Goal: Transaction & Acquisition: Purchase product/service

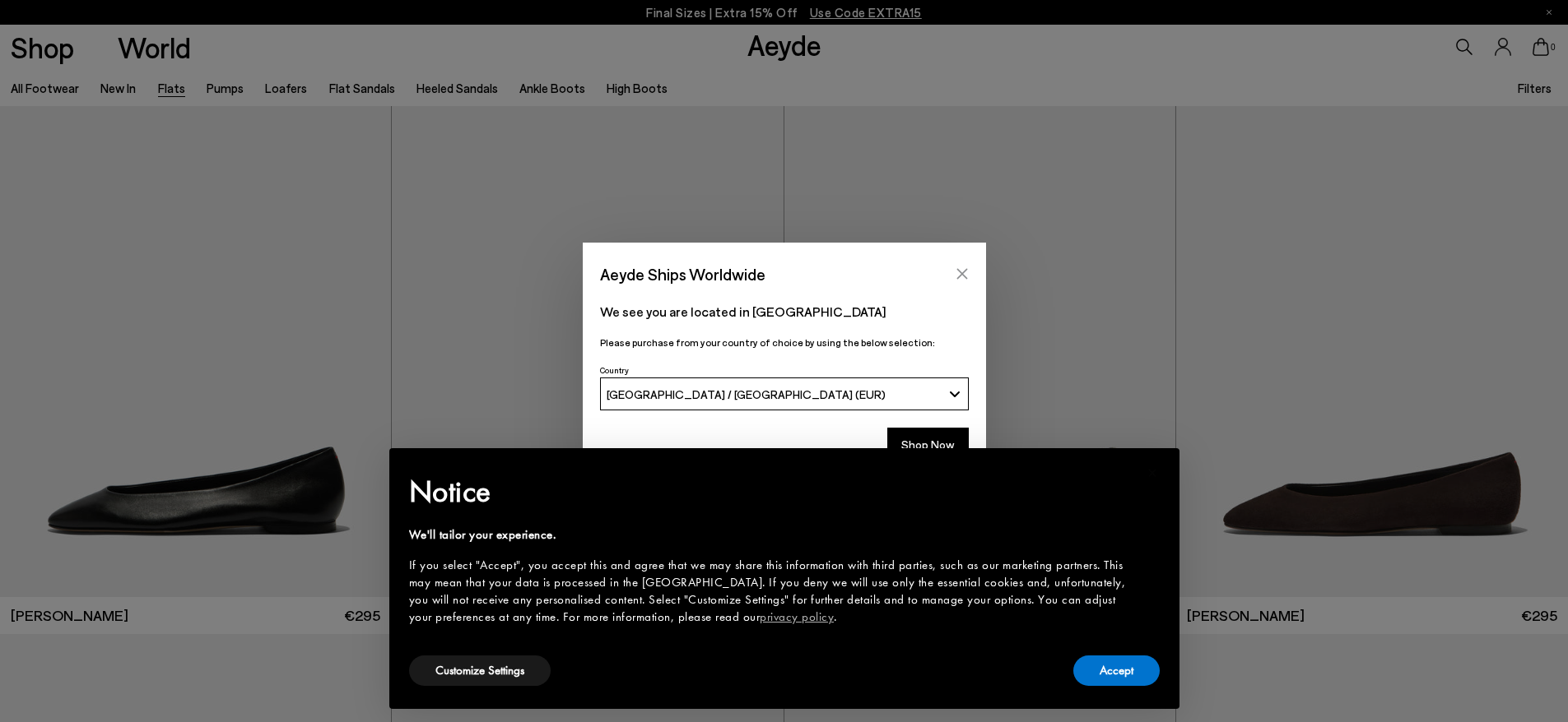
click at [954, 267] on button "Close" at bounding box center [962, 274] width 25 height 25
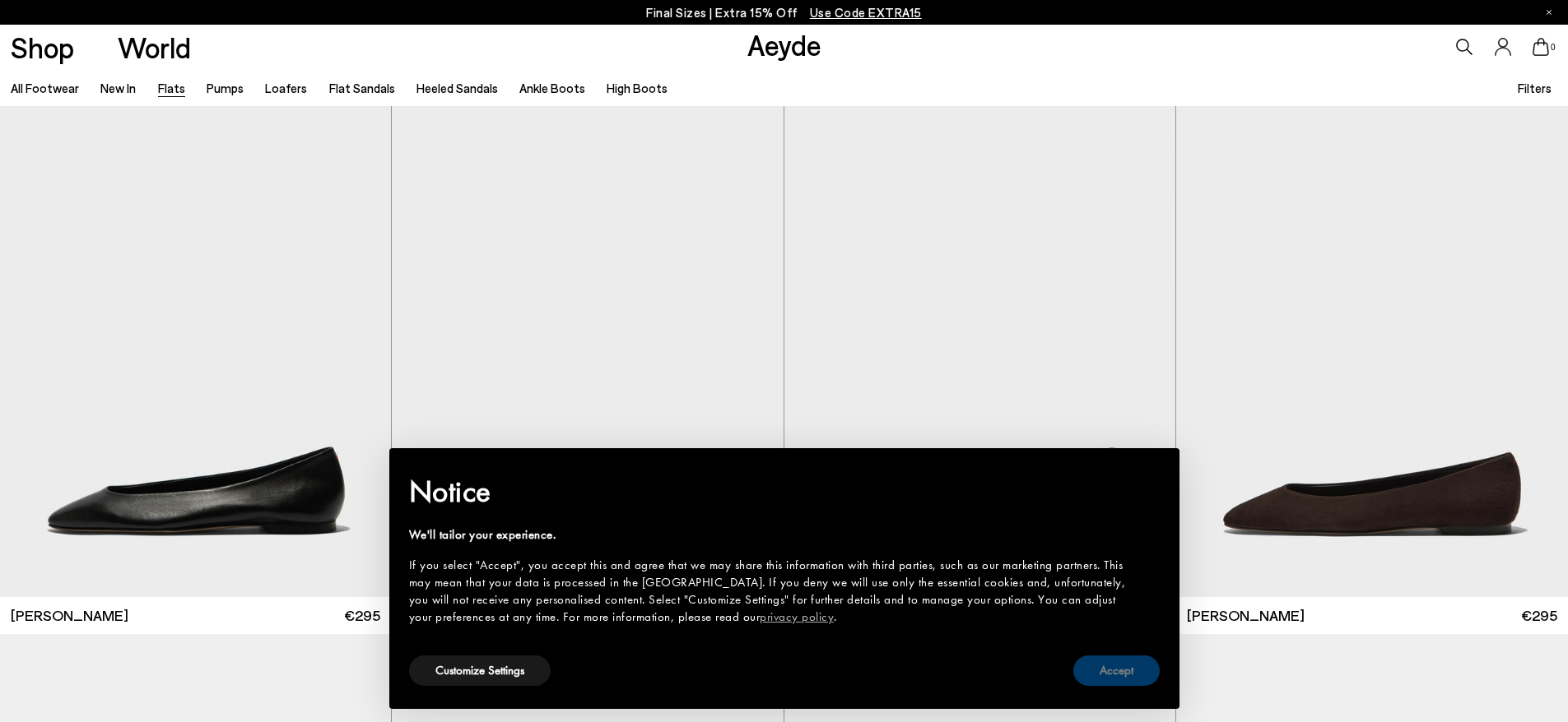
click at [1118, 669] on button "Accept" at bounding box center [1116, 670] width 86 height 31
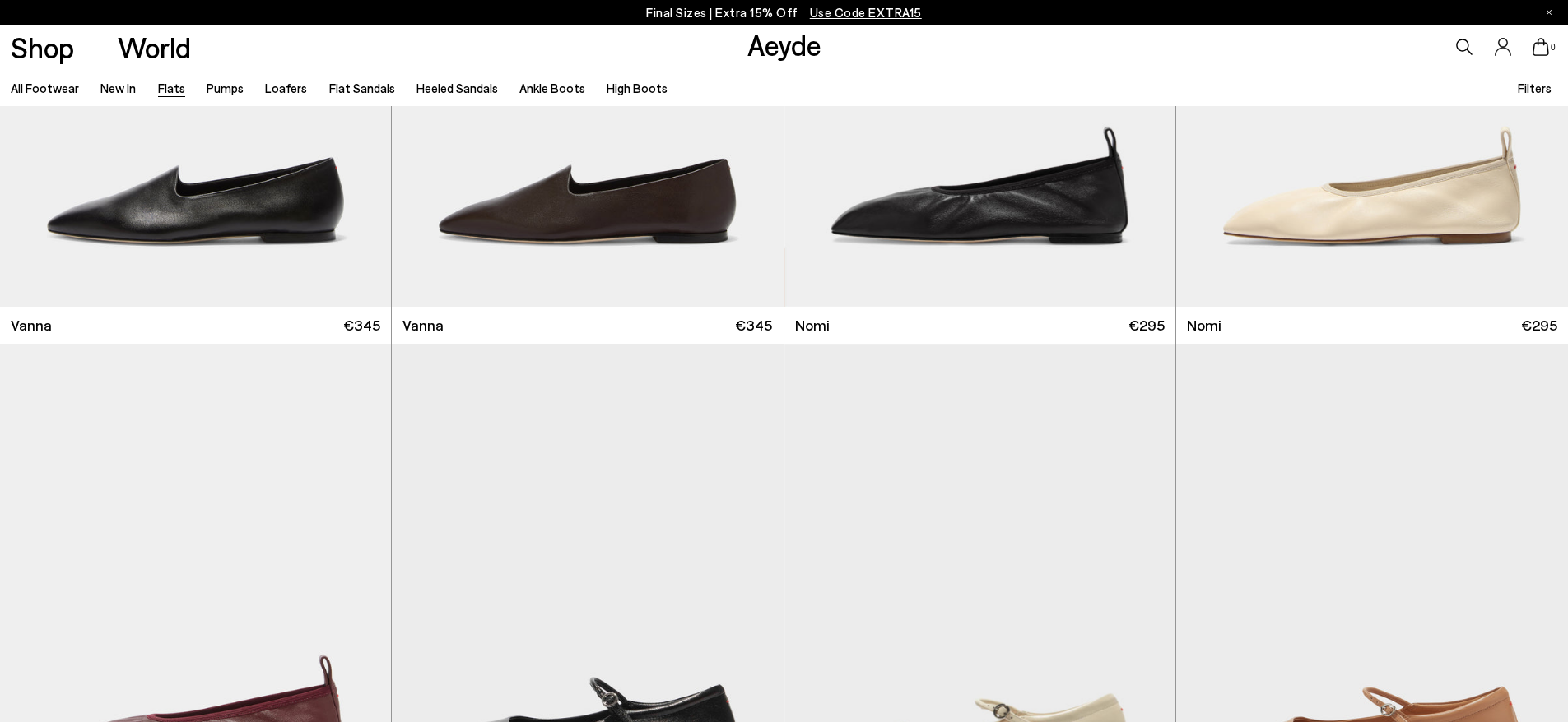
scroll to position [987, 0]
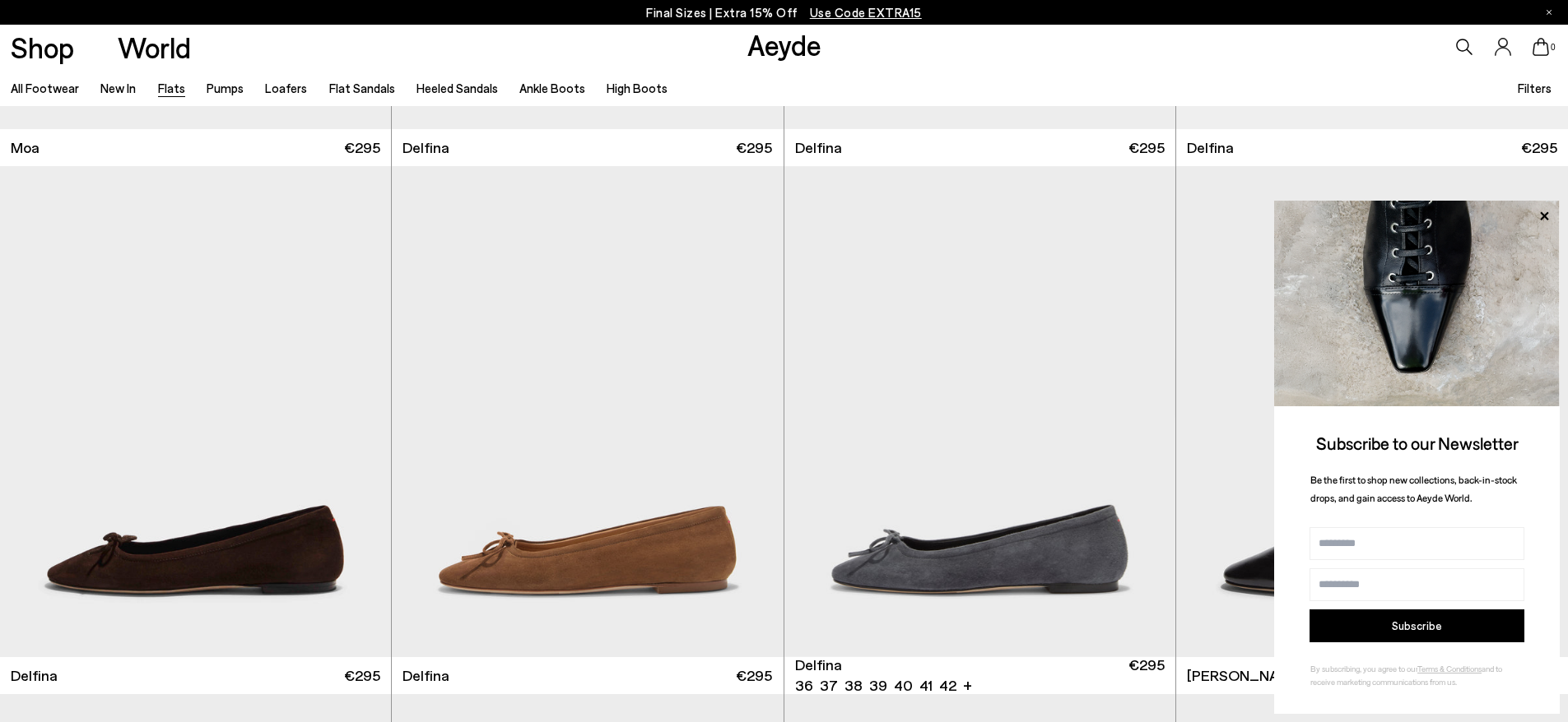
scroll to position [4196, 0]
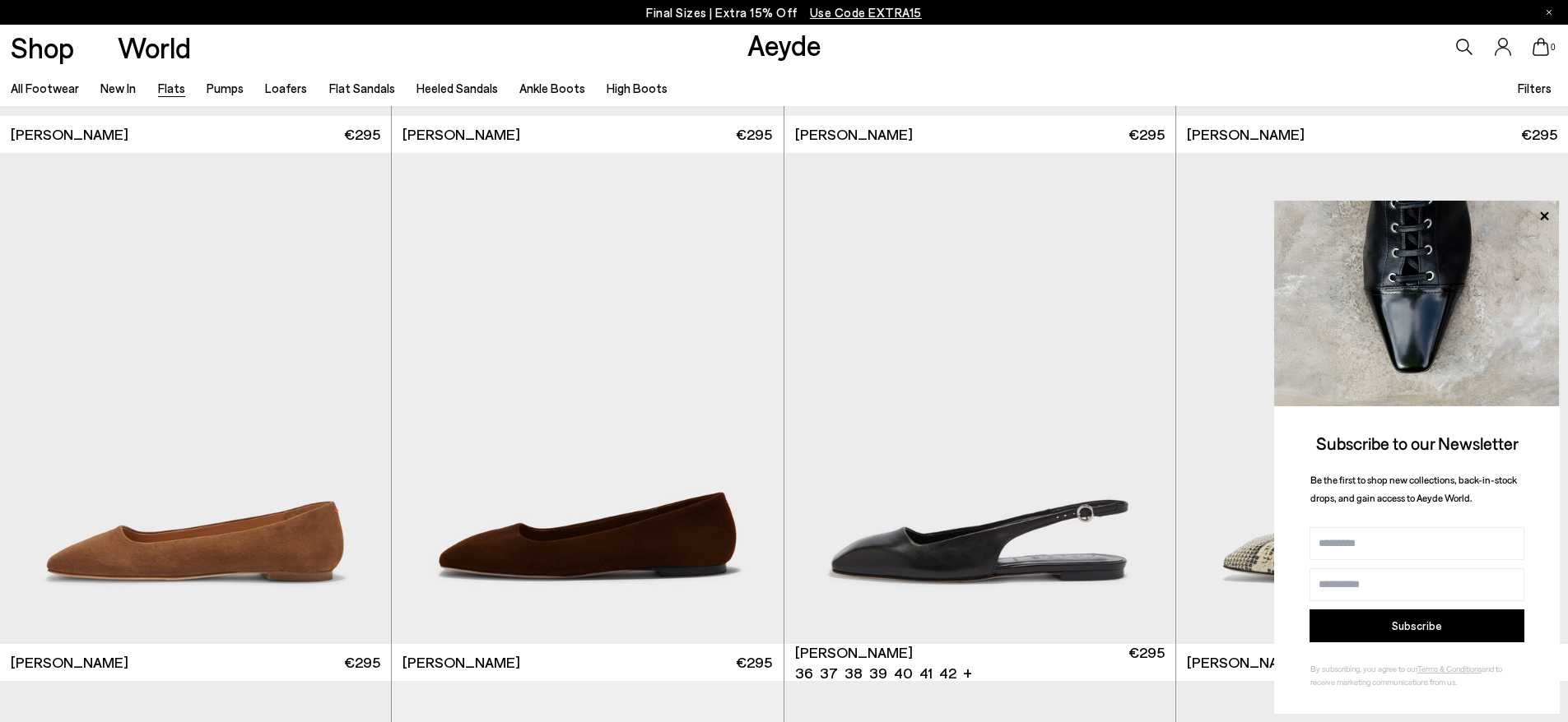
scroll to position [6829, 0]
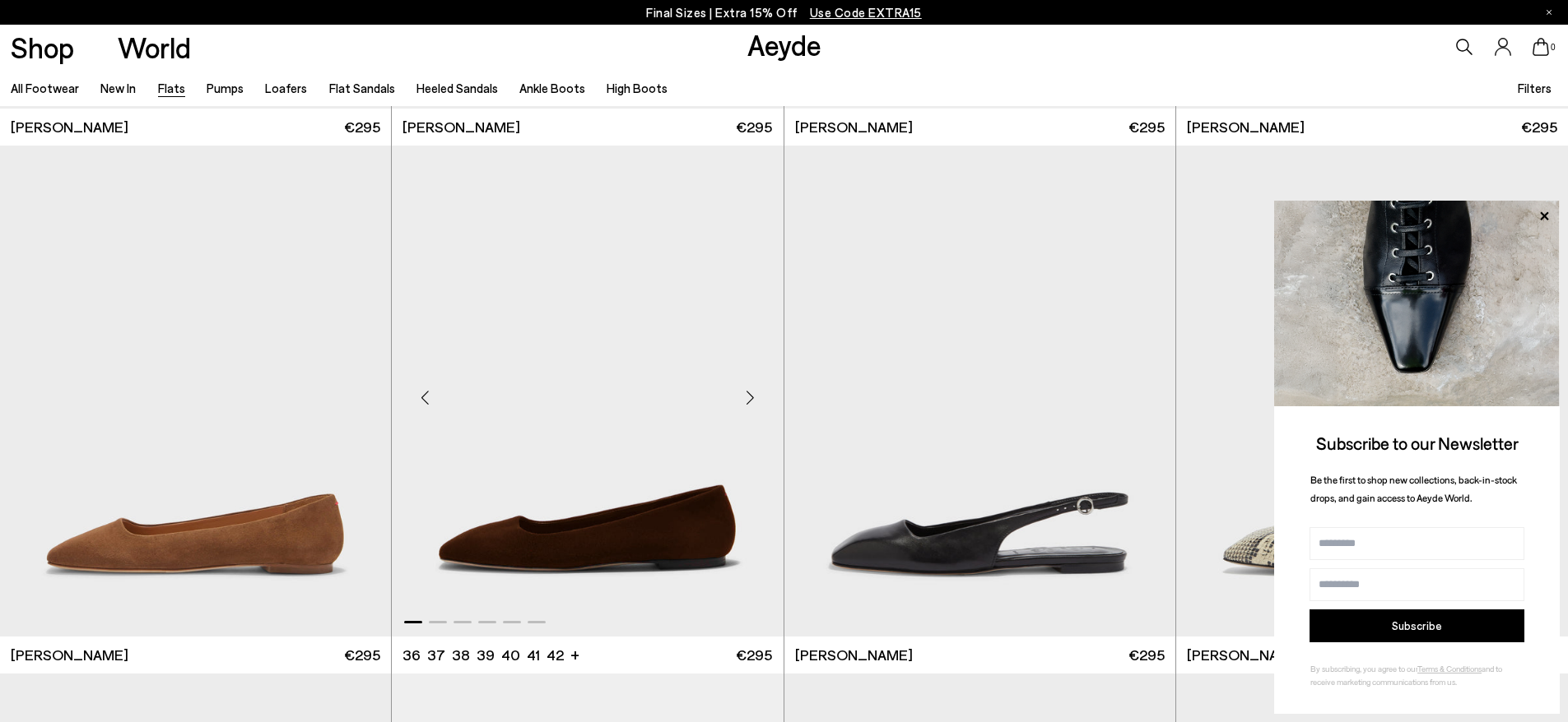
click at [595, 524] on img "1 / 6" at bounding box center [587, 391] width 391 height 491
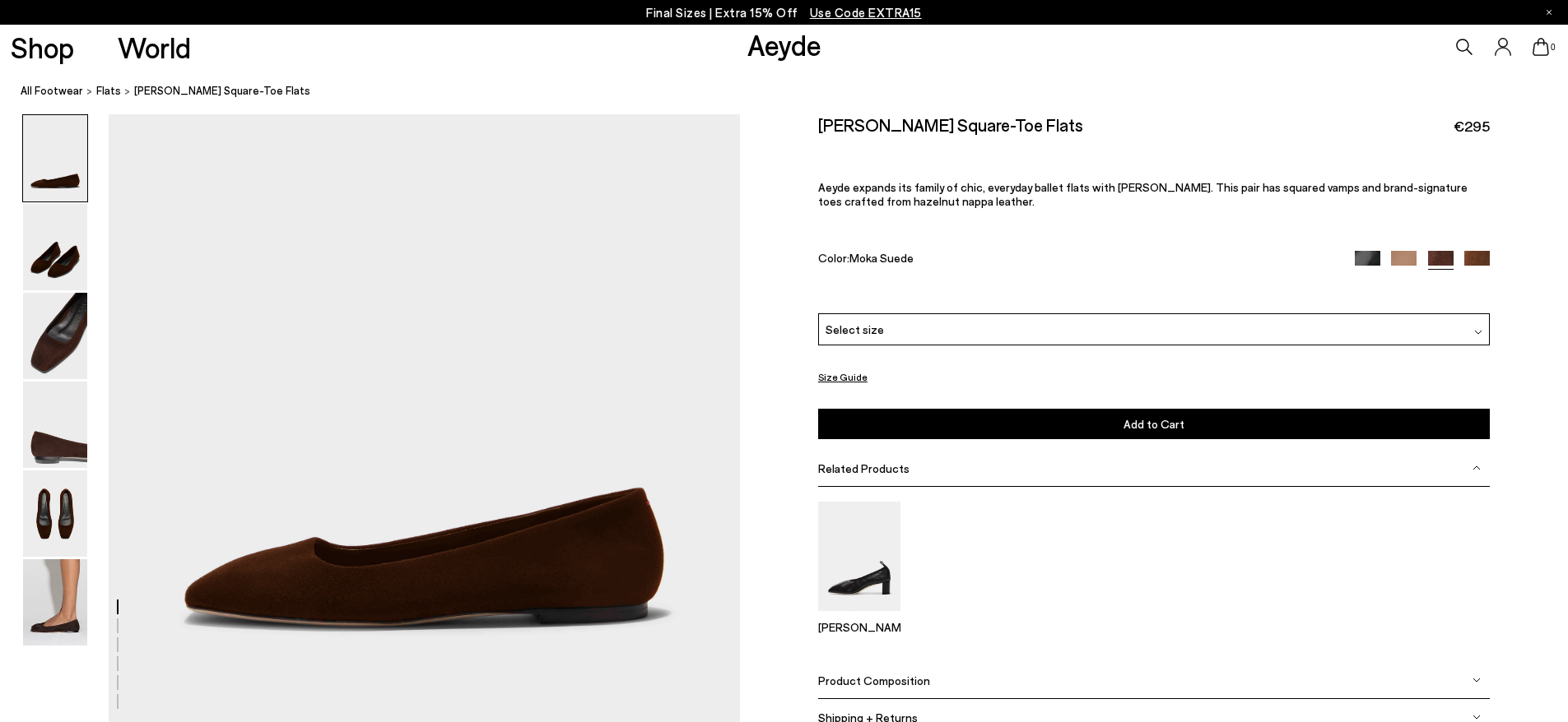
click at [881, 331] on div "Select size" at bounding box center [1154, 329] width 672 height 32
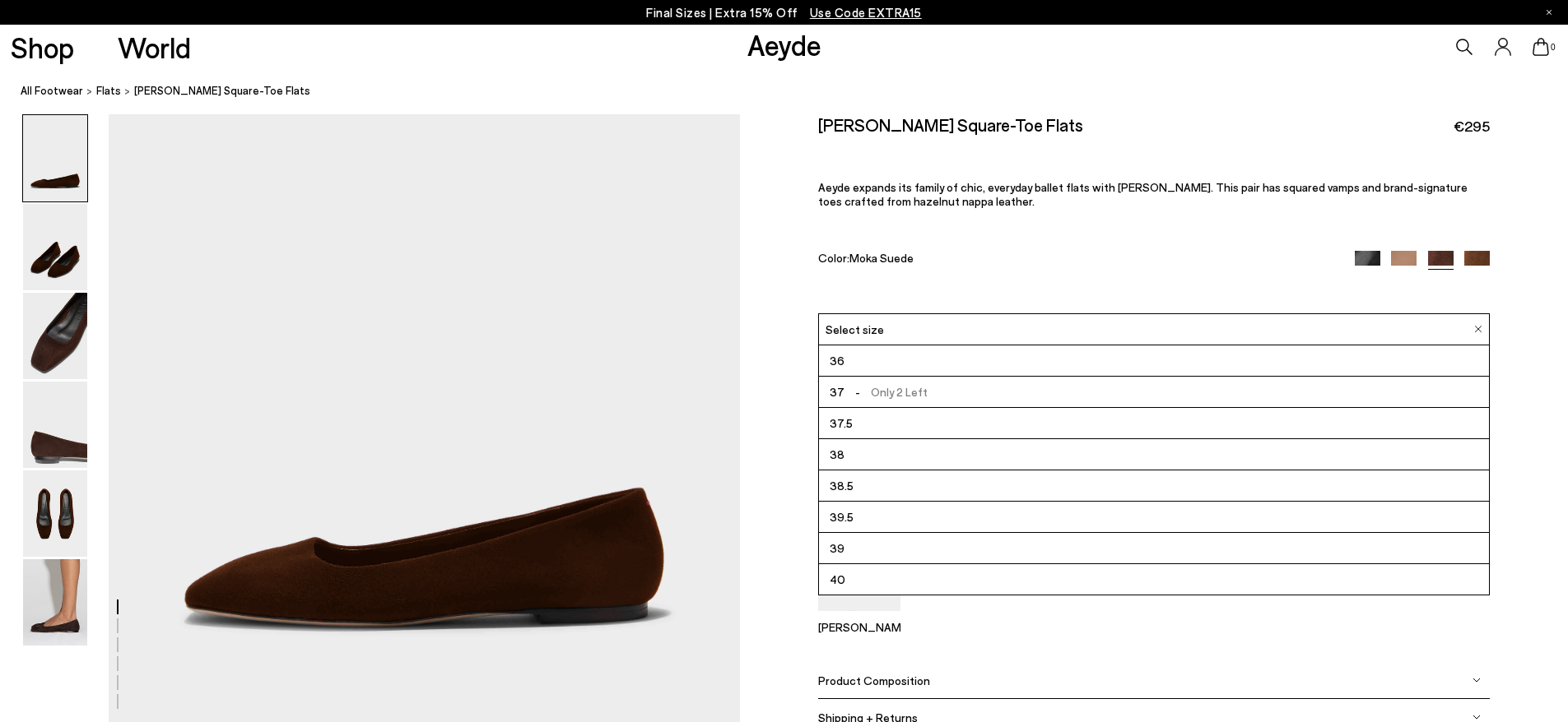
click at [858, 450] on li "38" at bounding box center [1154, 455] width 670 height 31
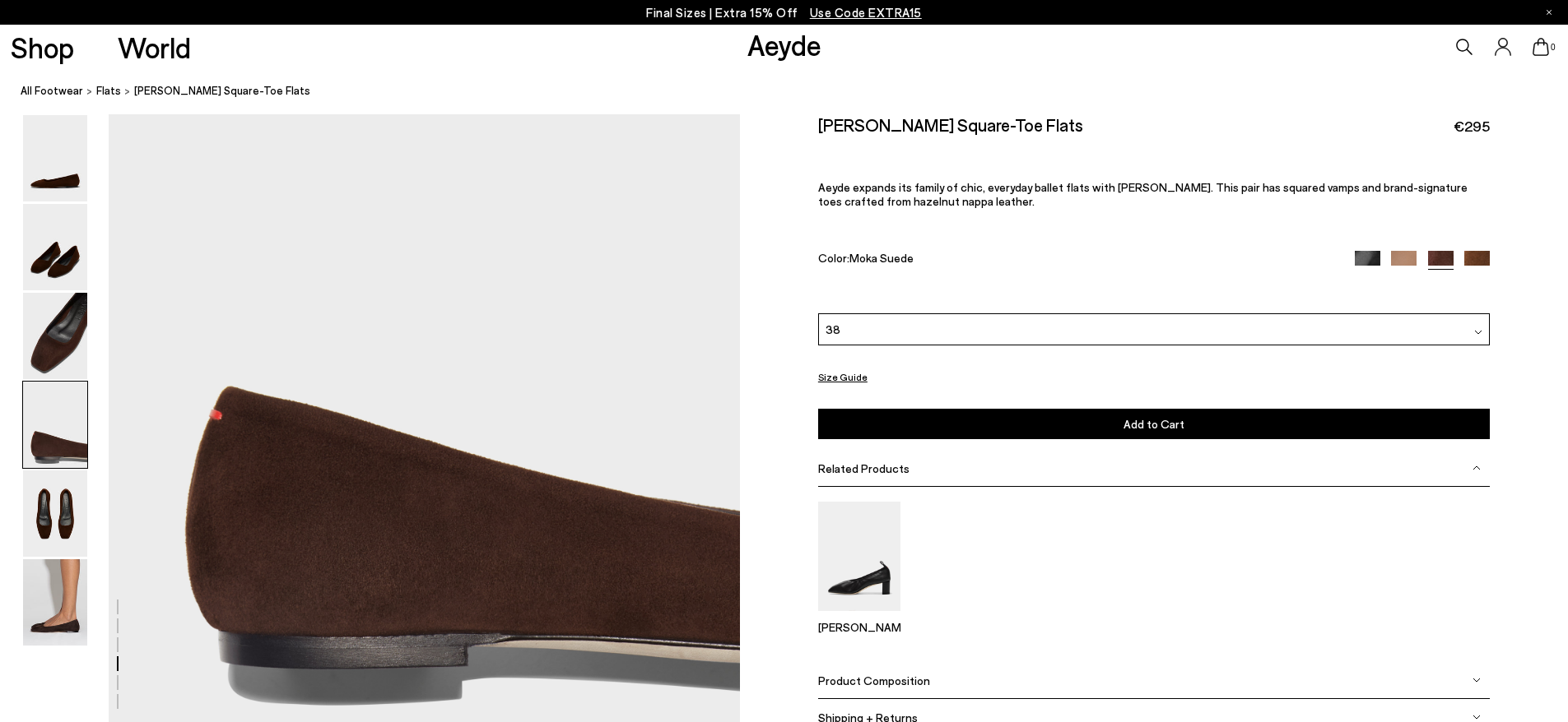
scroll to position [2551, 0]
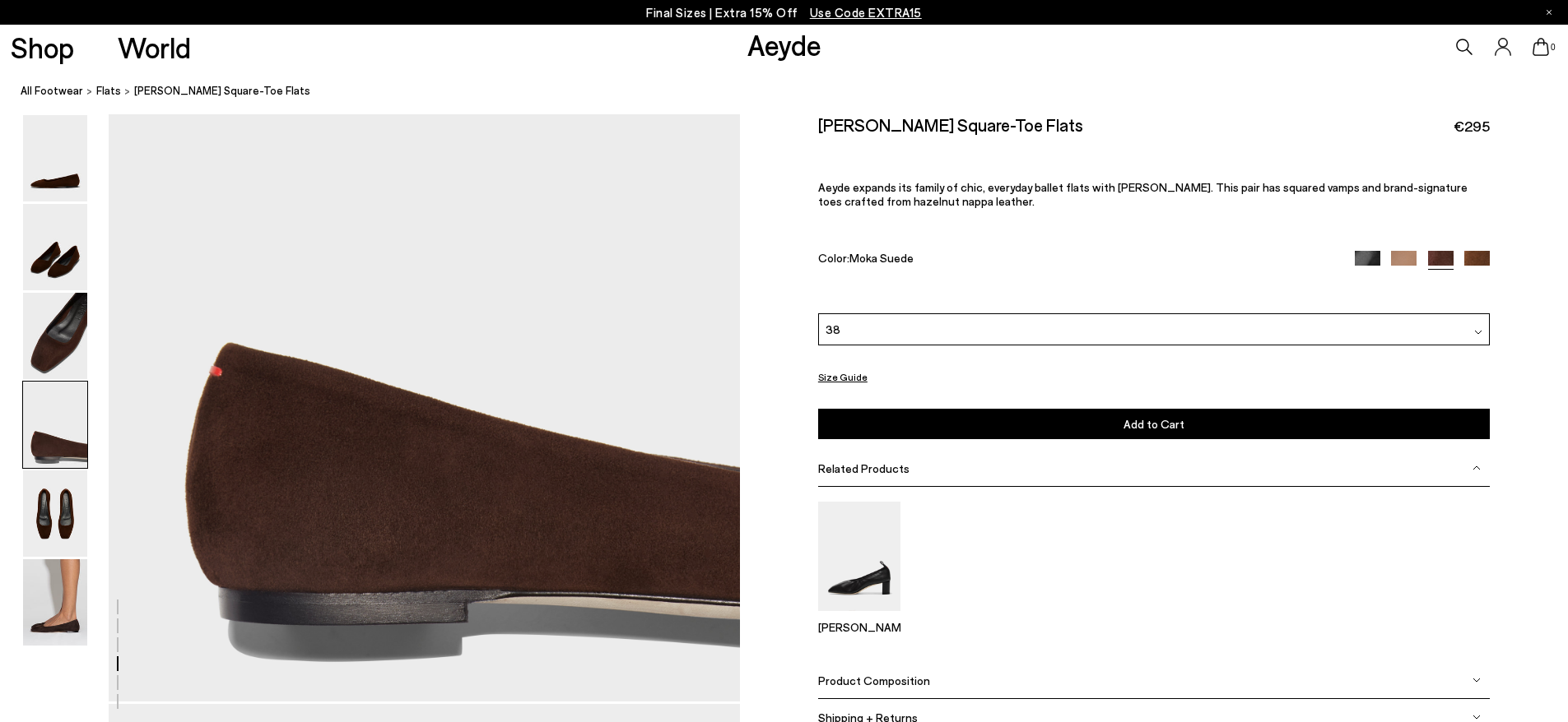
click at [1184, 422] on button "Add to Cart Select a Size First" at bounding box center [1154, 423] width 672 height 31
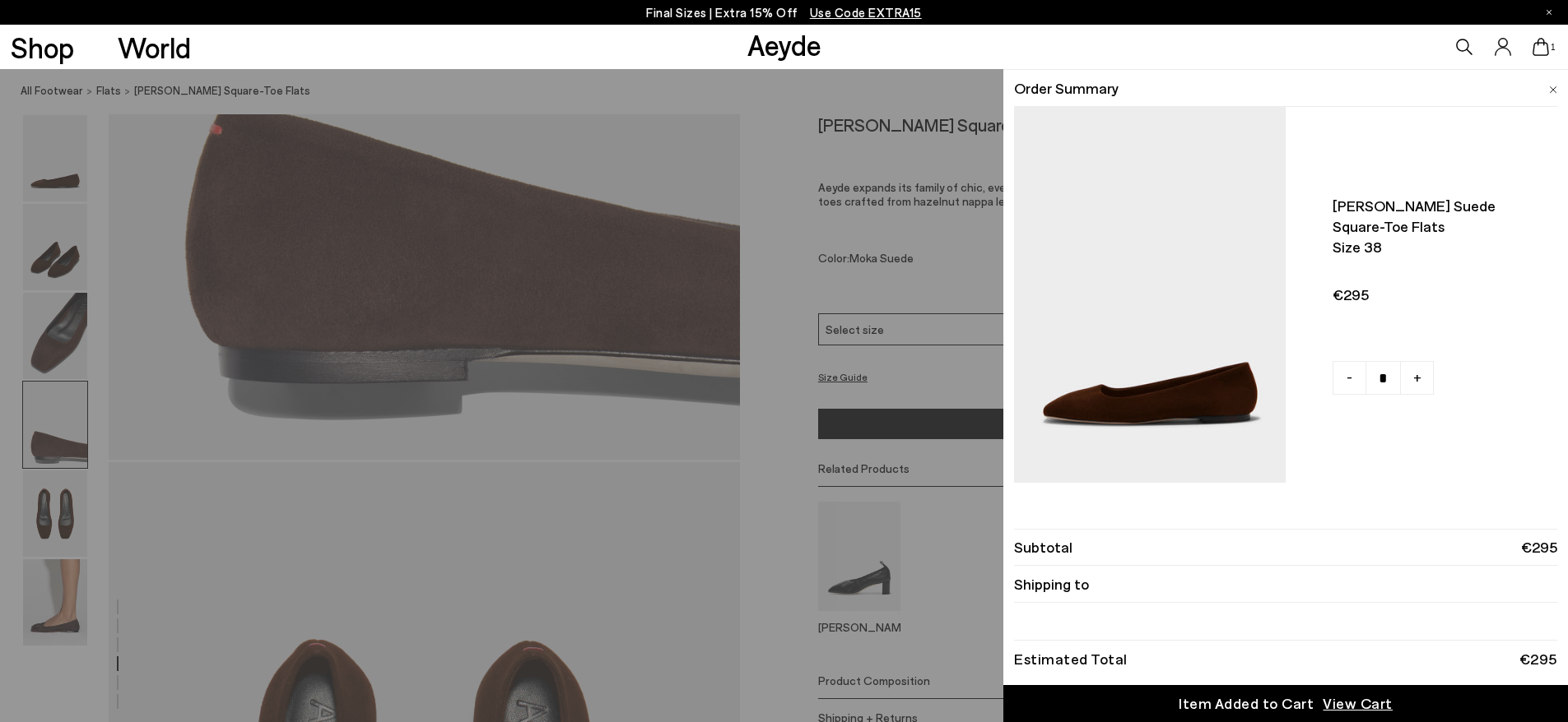
scroll to position [2880, 0]
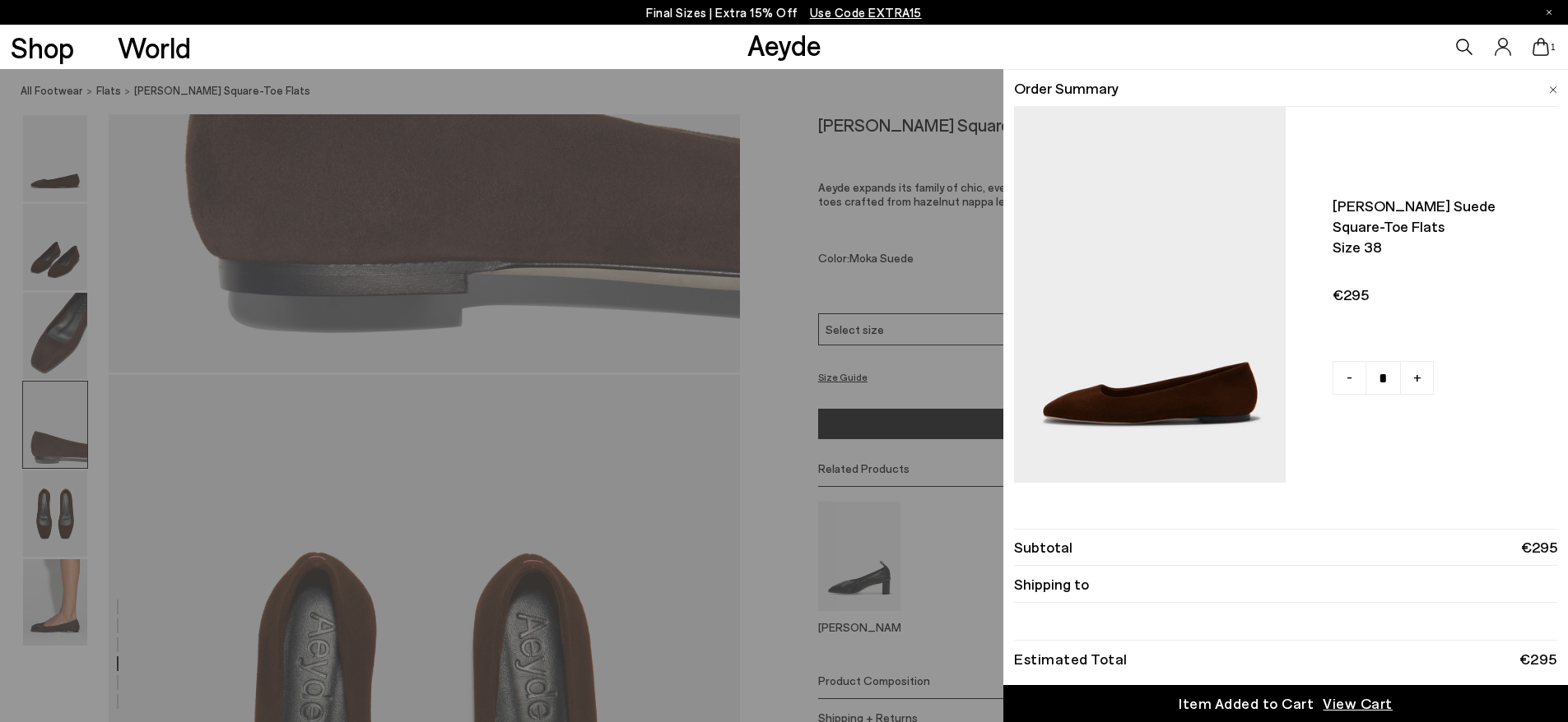
click at [1403, 699] on link "Item Added to Cart View Cart" at bounding box center [1286, 704] width 565 height 37
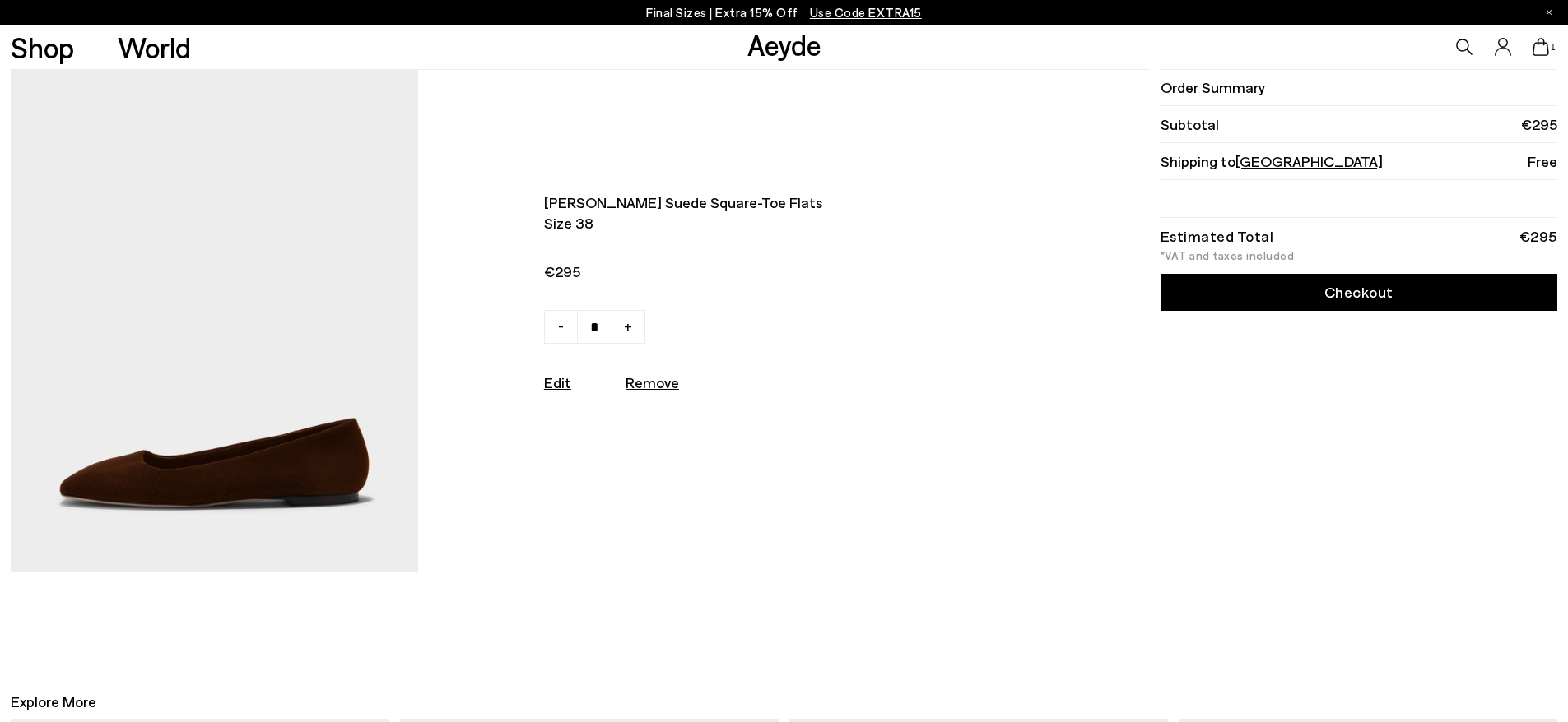
click at [1238, 288] on link "Checkout" at bounding box center [1359, 292] width 397 height 37
